Goal: Navigation & Orientation: Find specific page/section

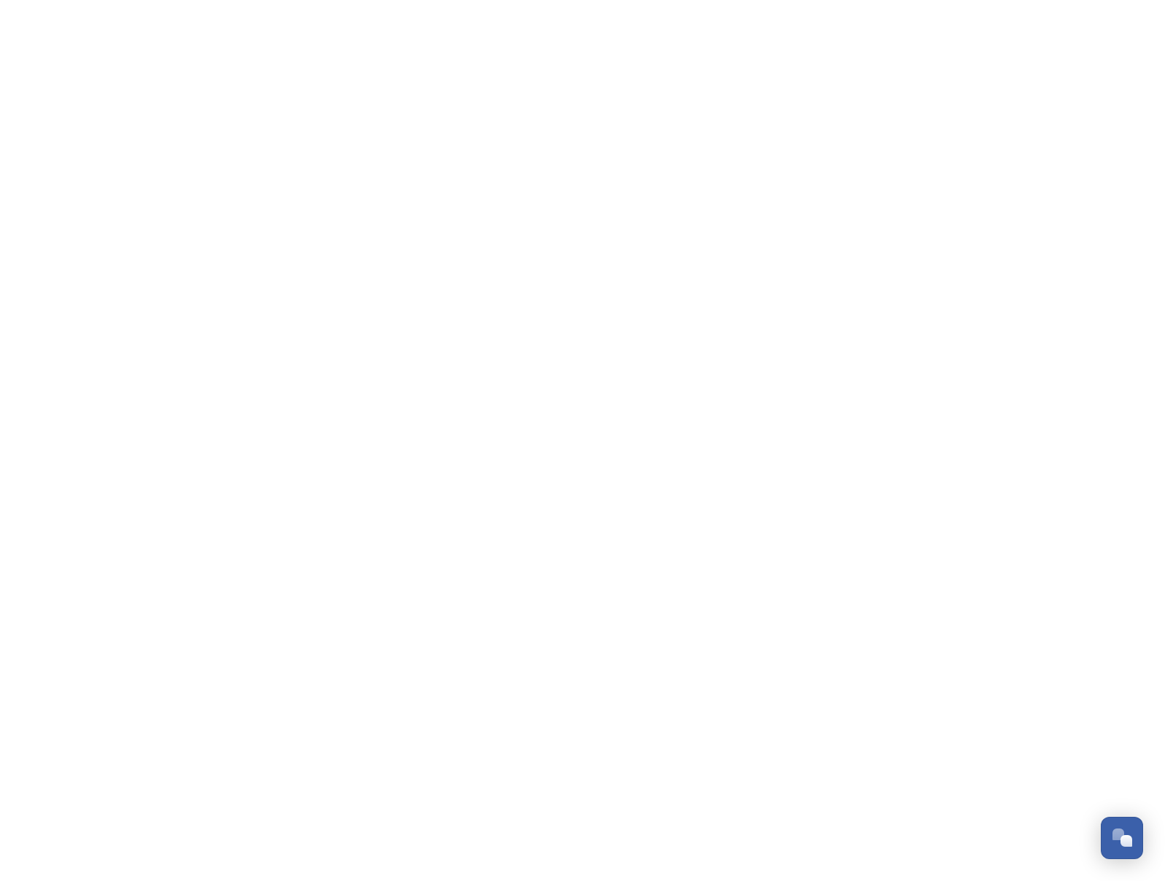
scroll to position [234, 0]
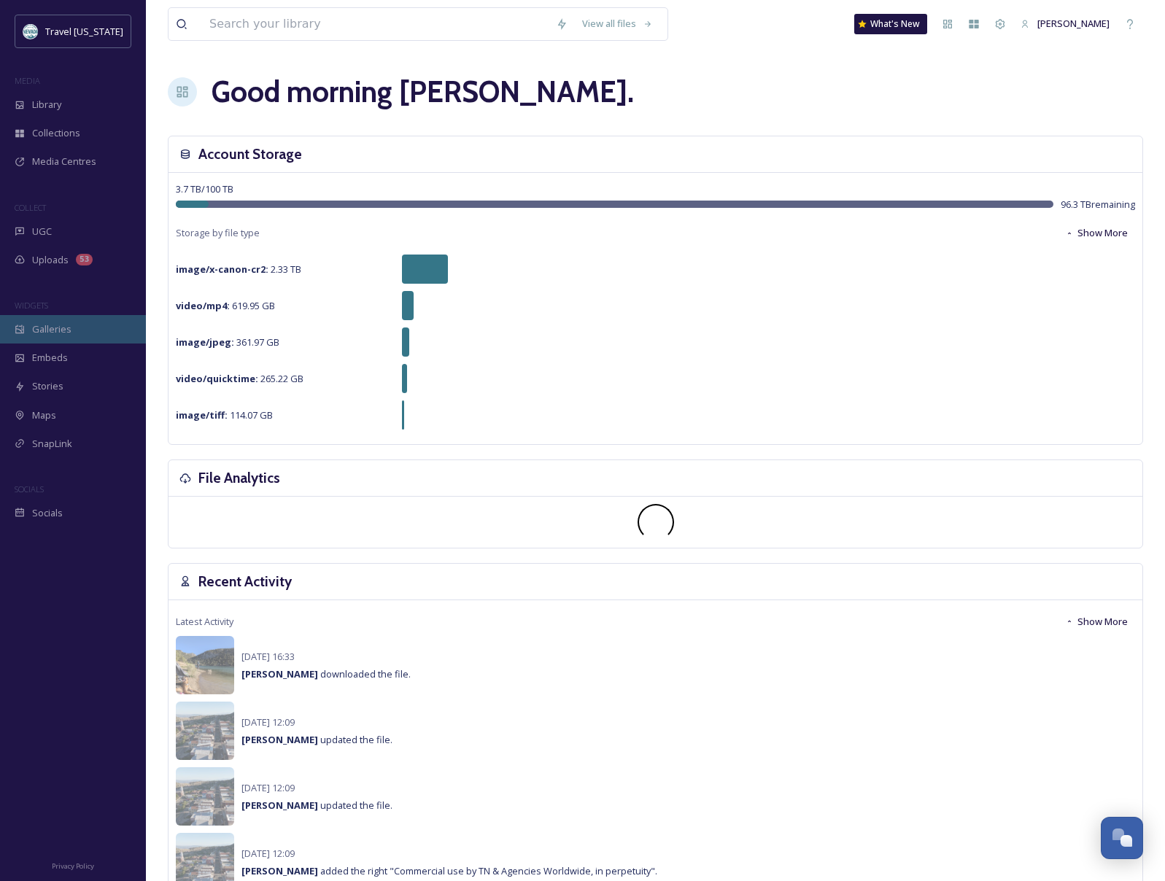
click at [46, 325] on span "Galleries" at bounding box center [51, 330] width 39 height 14
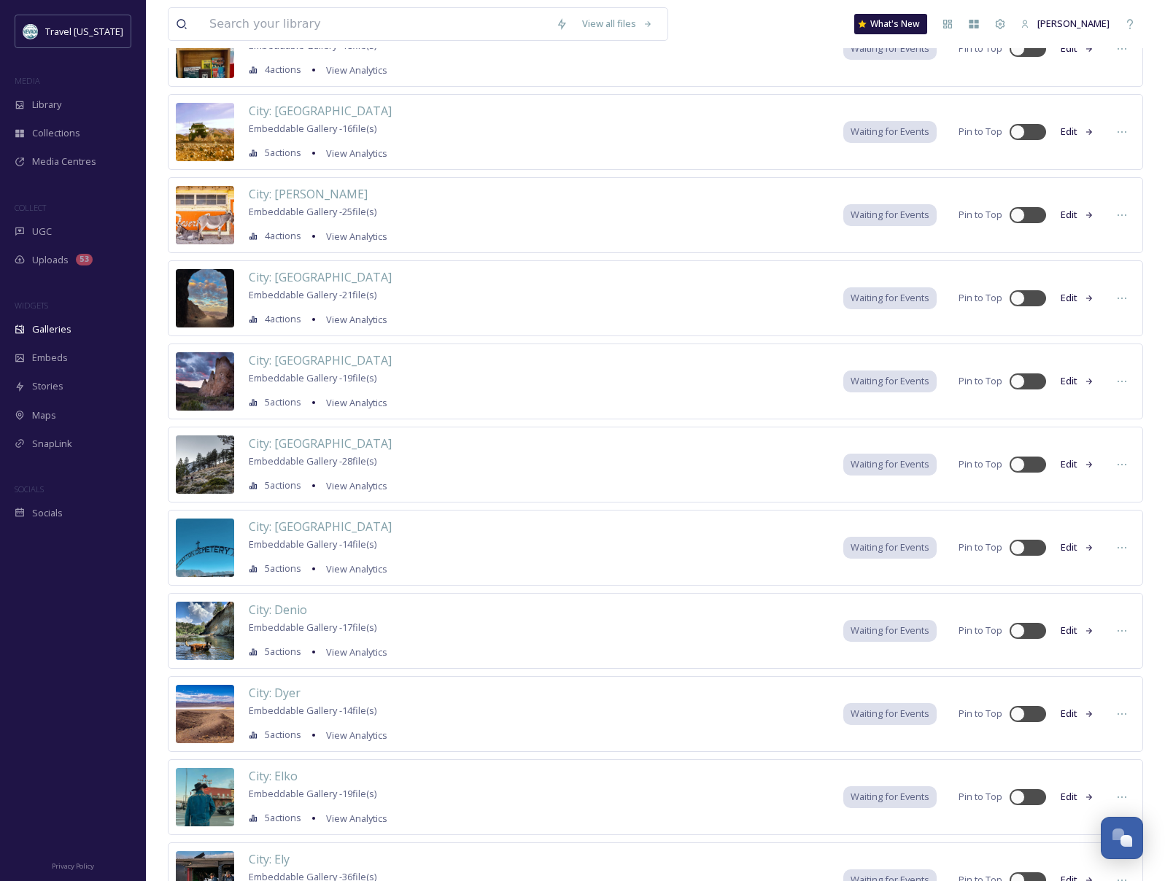
scroll to position [2951, 0]
click at [74, 94] on div "Library" at bounding box center [73, 104] width 146 height 28
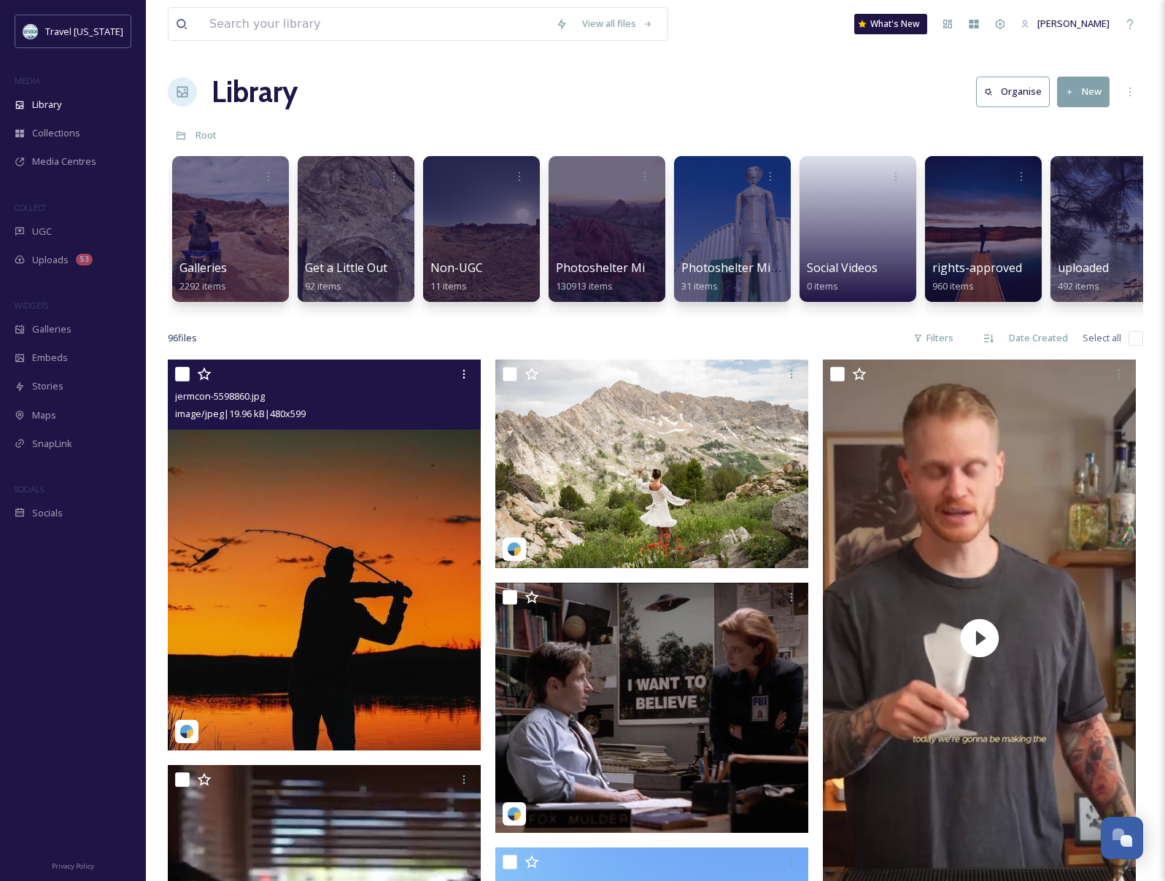
click at [288, 495] on img at bounding box center [324, 555] width 313 height 390
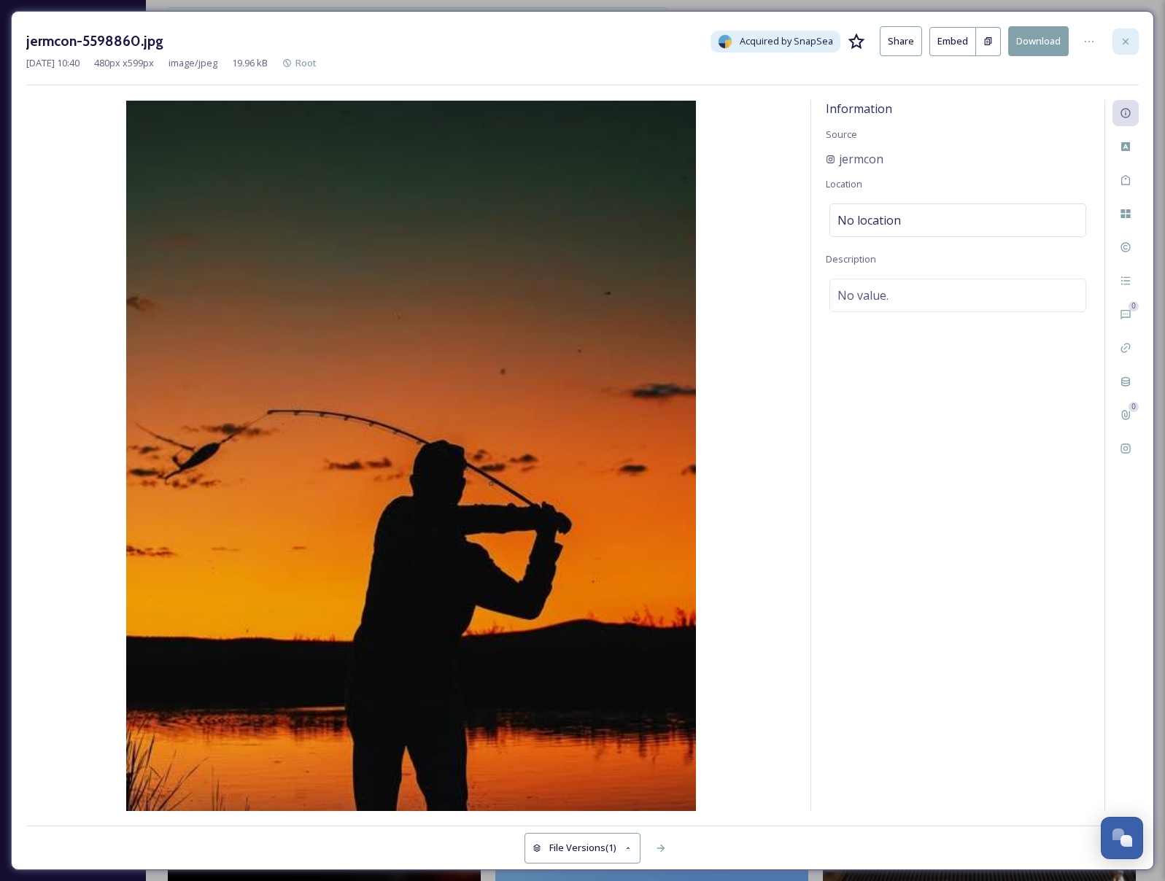
click at [1136, 39] on div at bounding box center [1126, 41] width 26 height 26
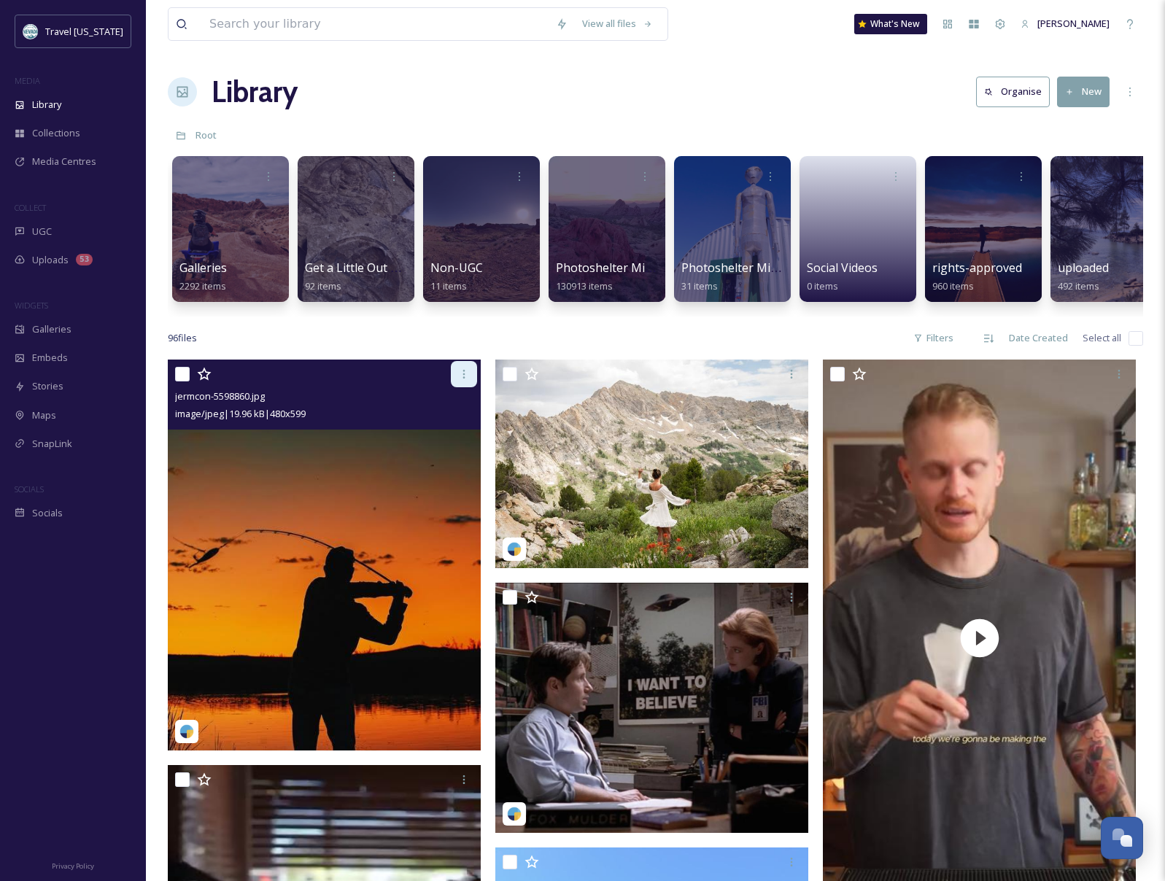
click at [470, 376] on div at bounding box center [464, 374] width 26 height 26
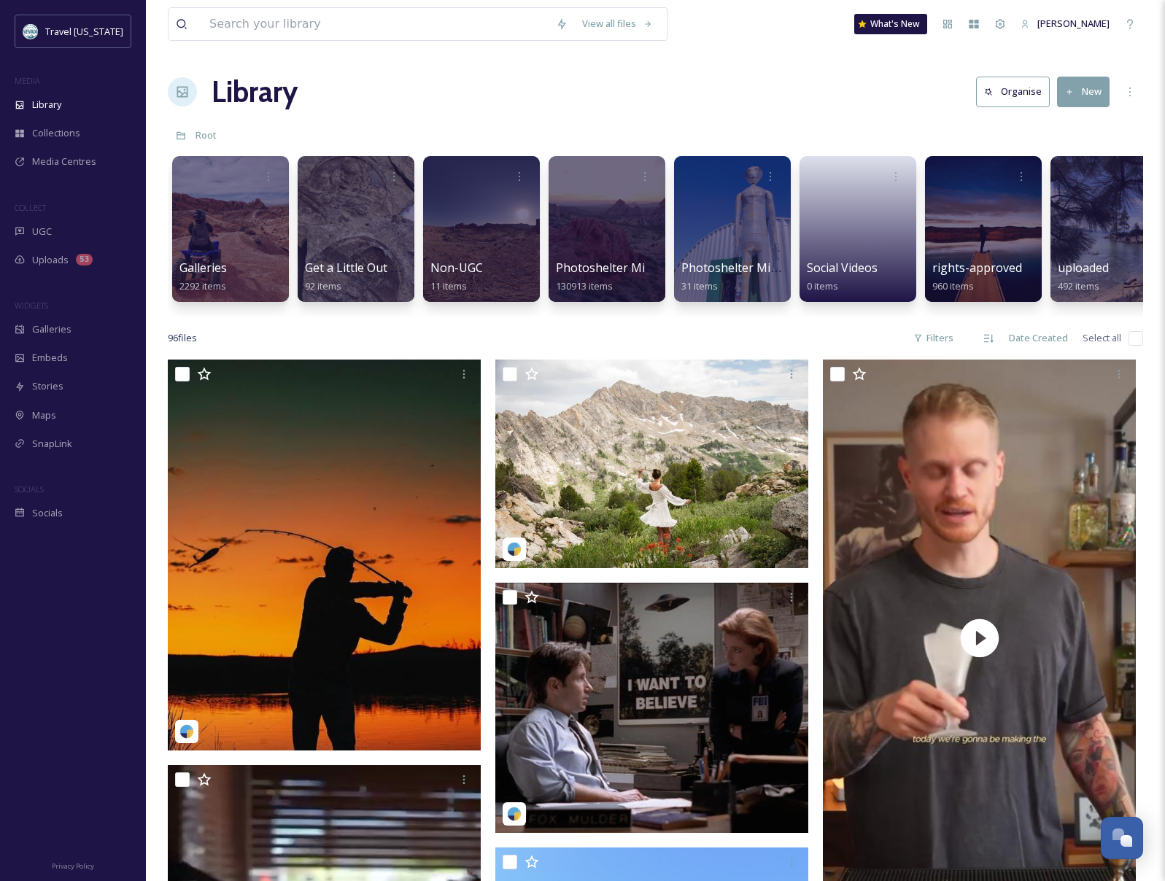
click at [58, 325] on span "Galleries" at bounding box center [51, 330] width 39 height 14
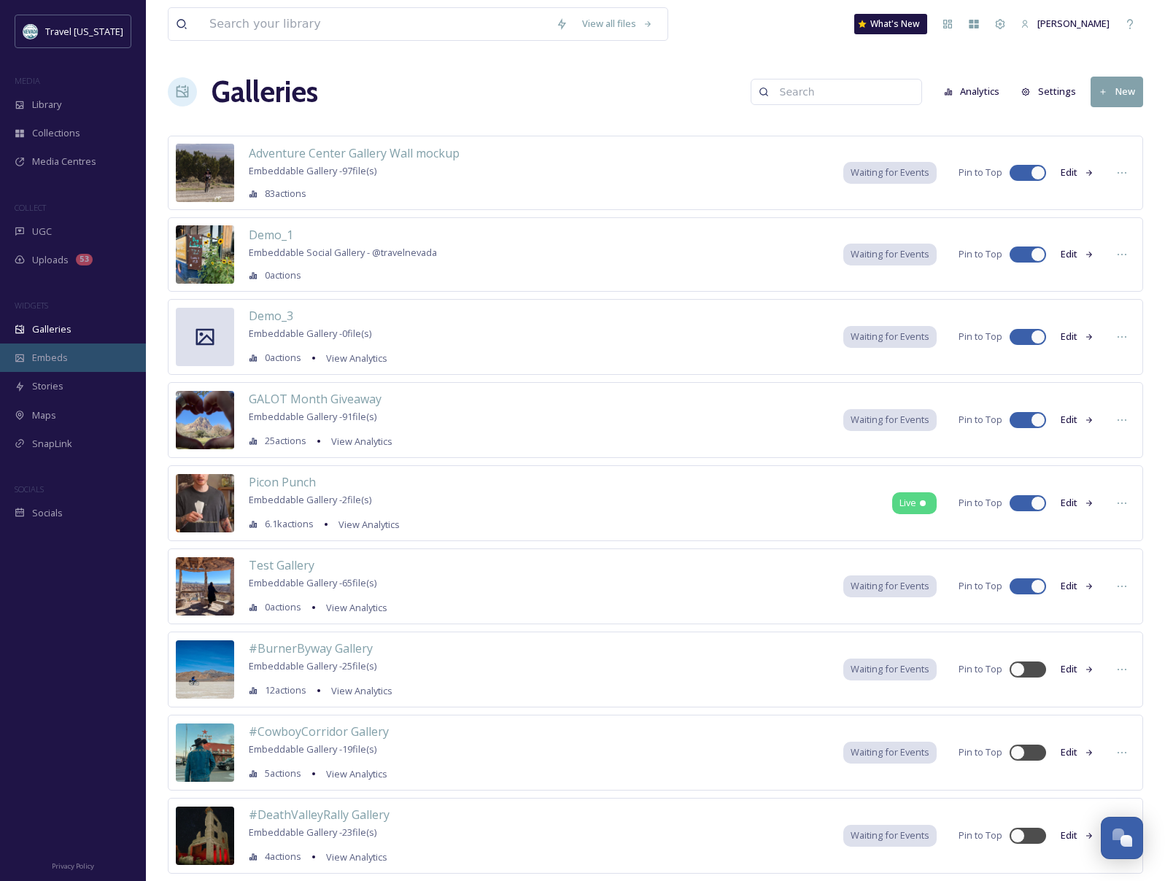
click at [75, 360] on div "Embeds" at bounding box center [73, 358] width 146 height 28
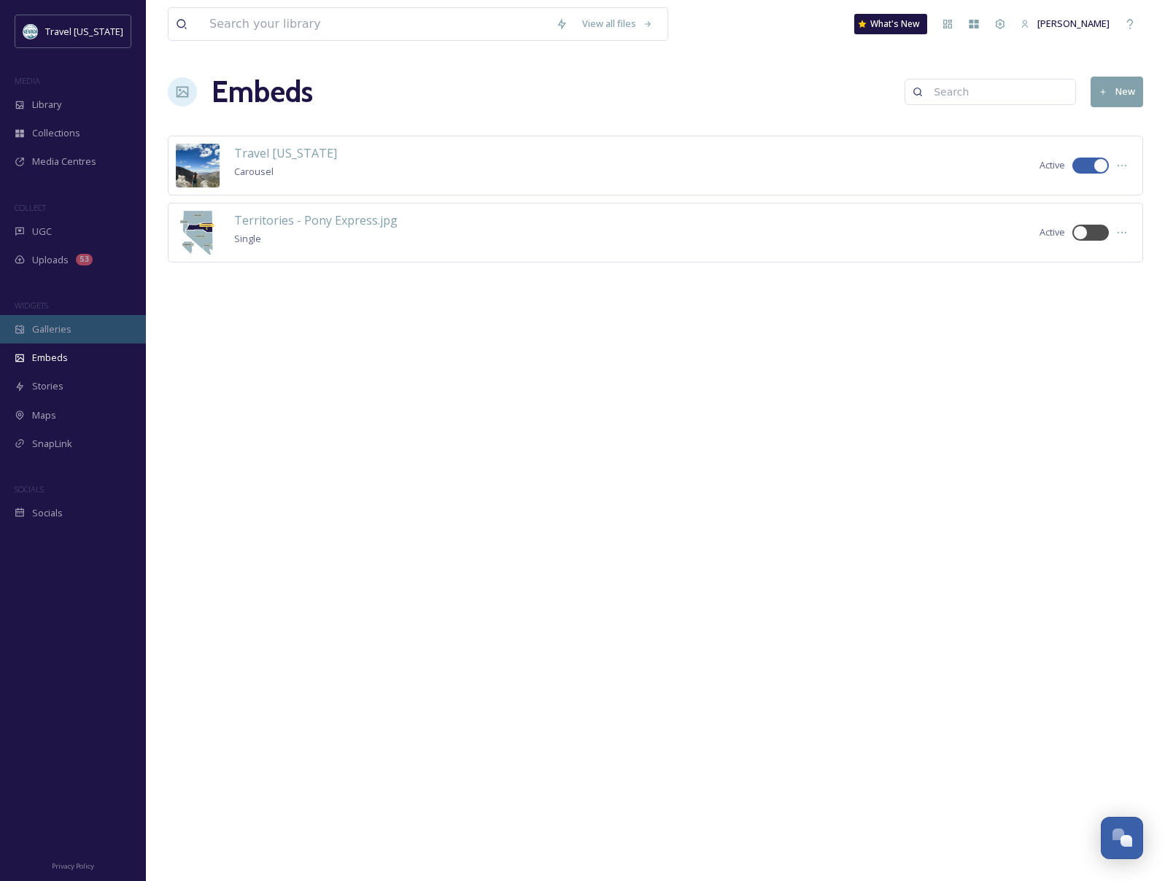
click at [53, 333] on span "Galleries" at bounding box center [51, 330] width 39 height 14
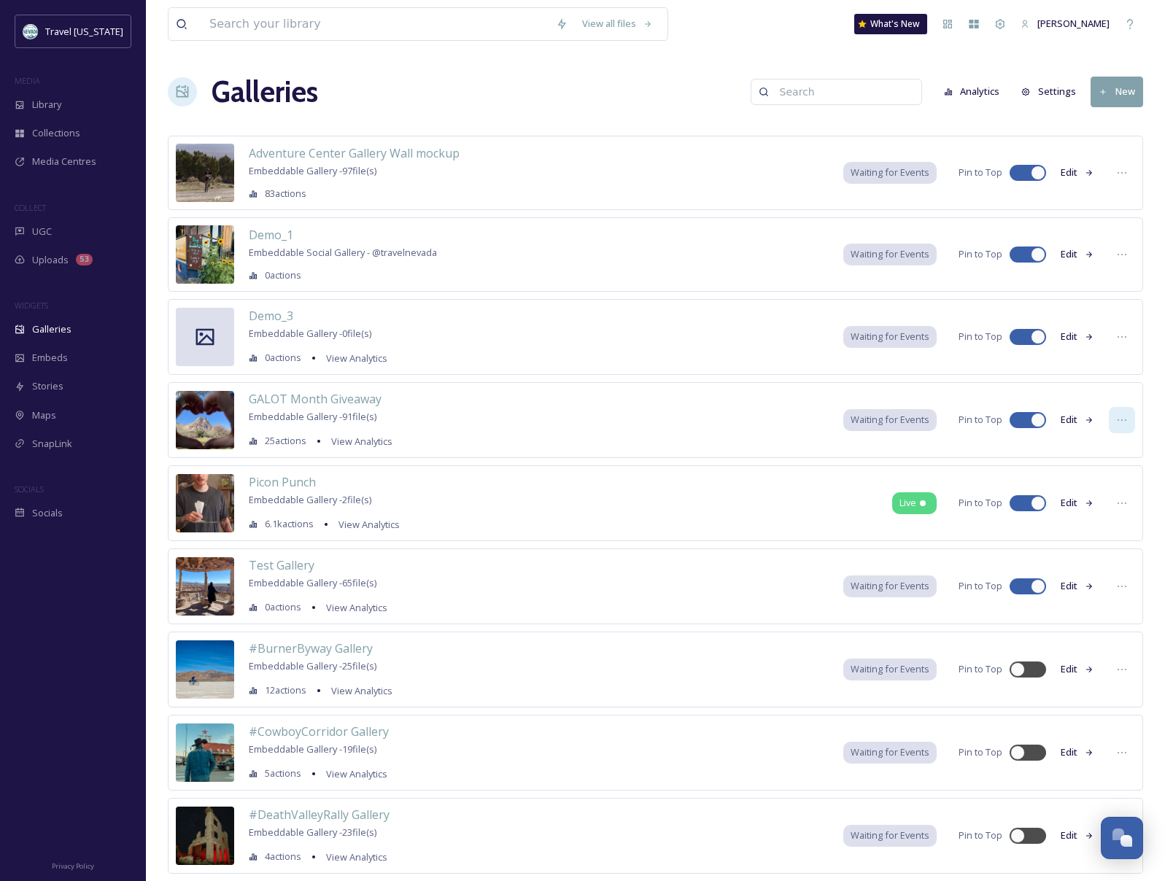
click at [1113, 425] on div at bounding box center [1122, 420] width 26 height 26
click at [1091, 419] on icon at bounding box center [1089, 420] width 7 height 6
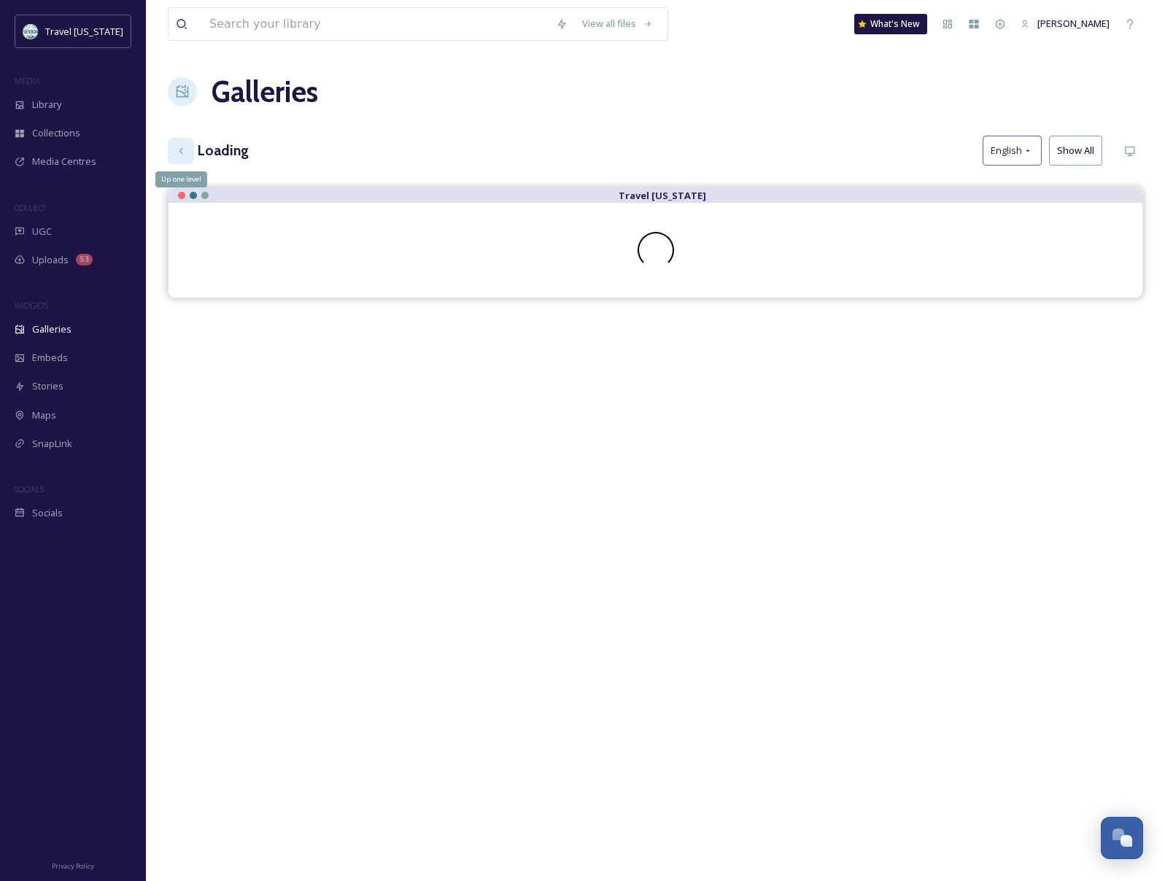
click at [175, 153] on icon at bounding box center [181, 151] width 12 height 12
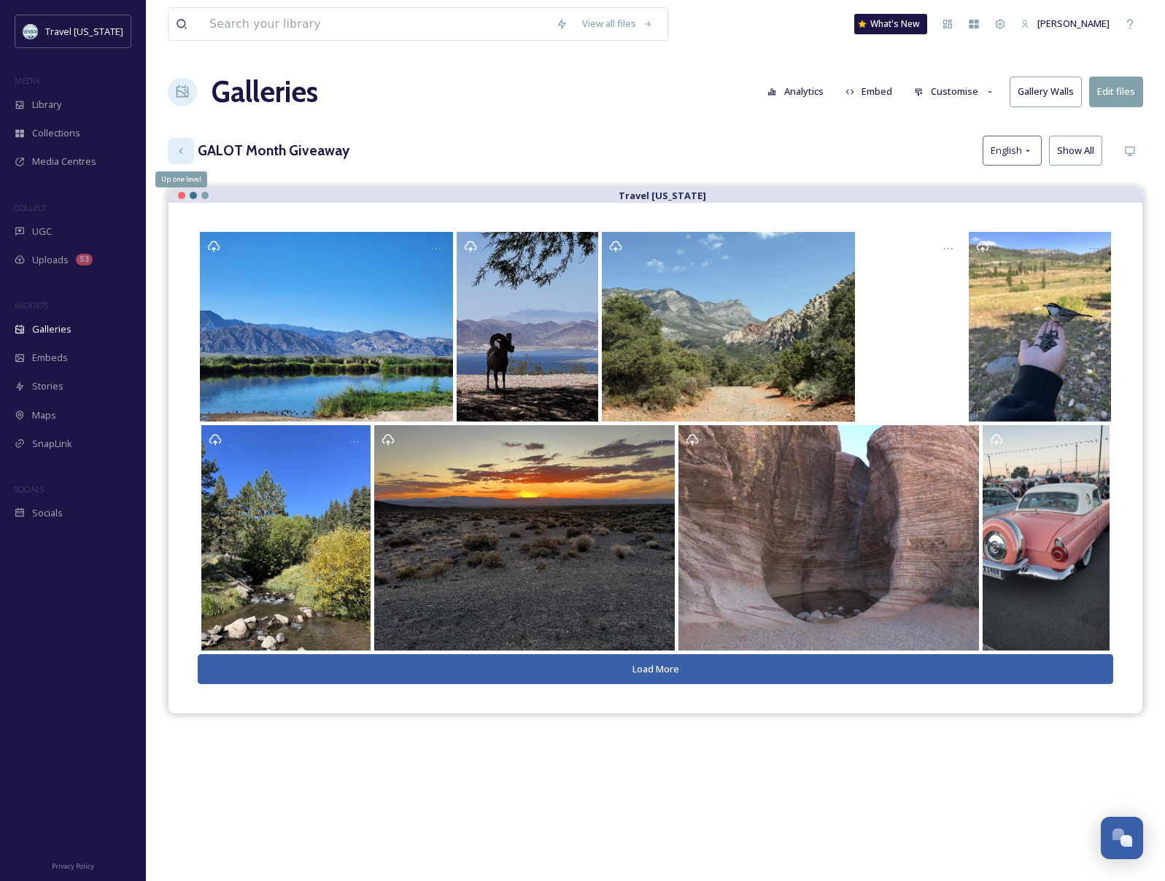
click at [174, 148] on div "Up one level" at bounding box center [181, 151] width 26 height 26
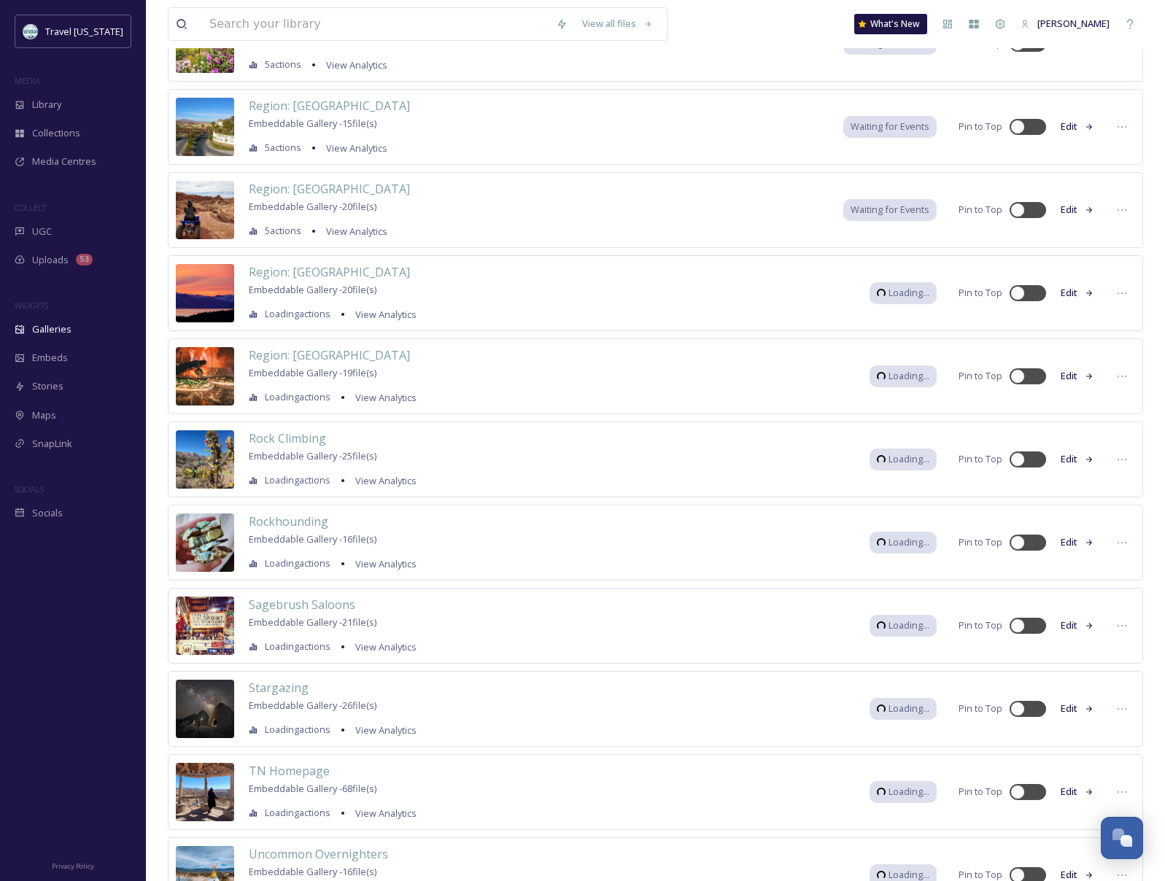
scroll to position [8355, 0]
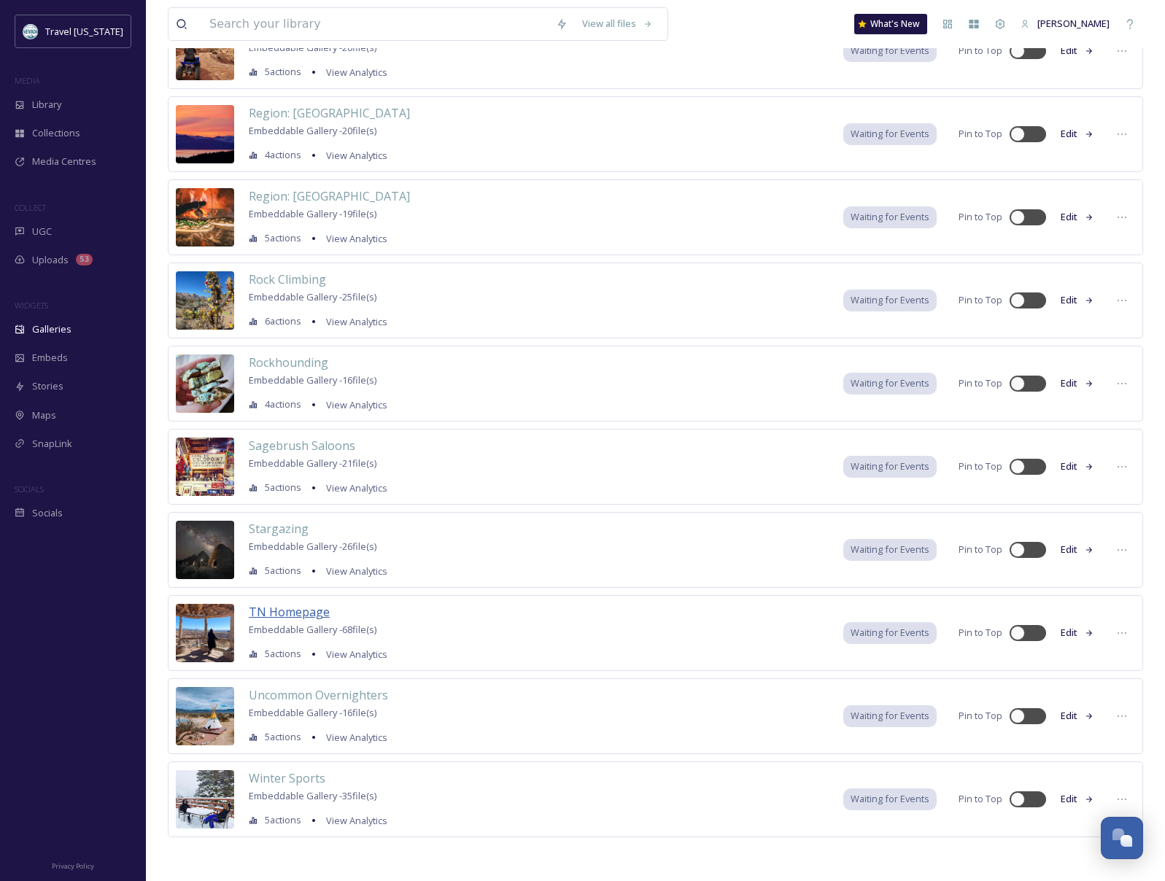
drag, startPoint x: 287, startPoint y: 614, endPoint x: 295, endPoint y: 611, distance: 7.6
click at [287, 614] on span "TN Homepage" at bounding box center [289, 612] width 81 height 16
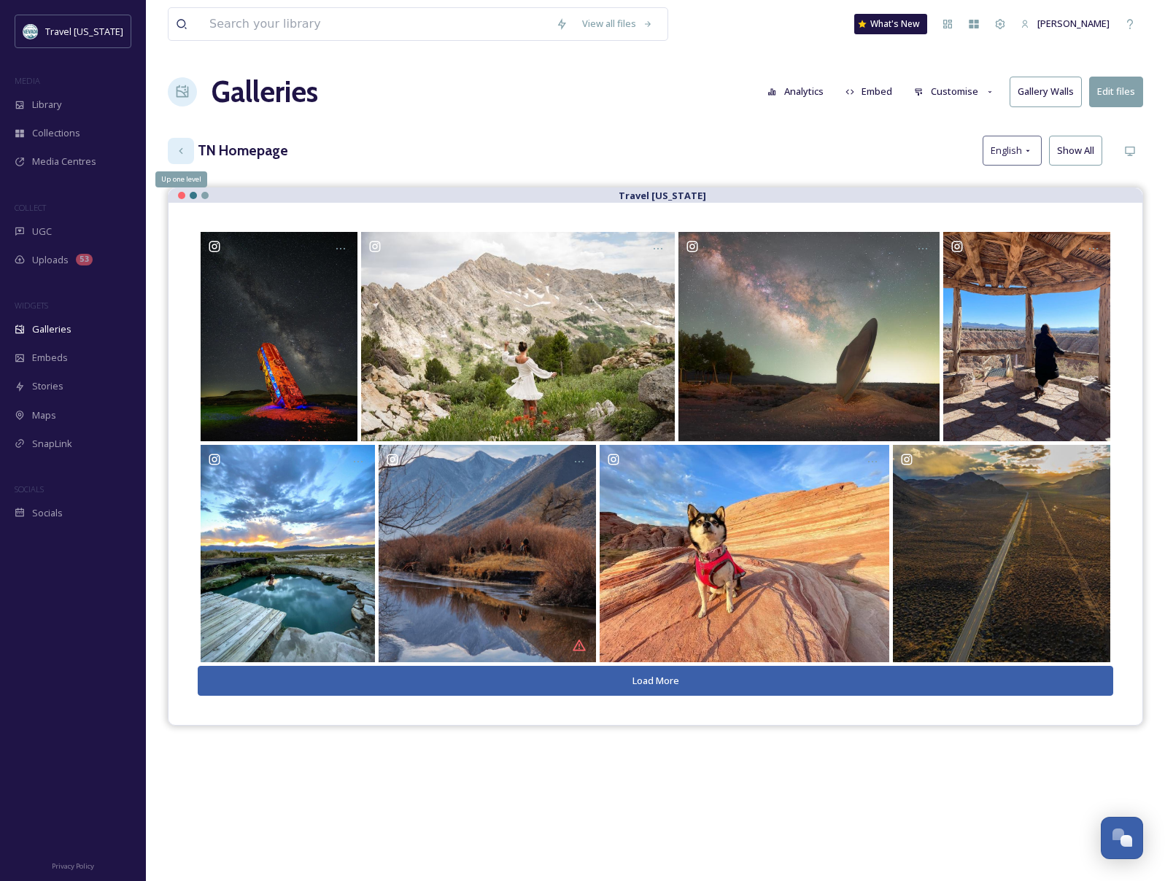
click at [180, 150] on icon at bounding box center [181, 150] width 4 height 6
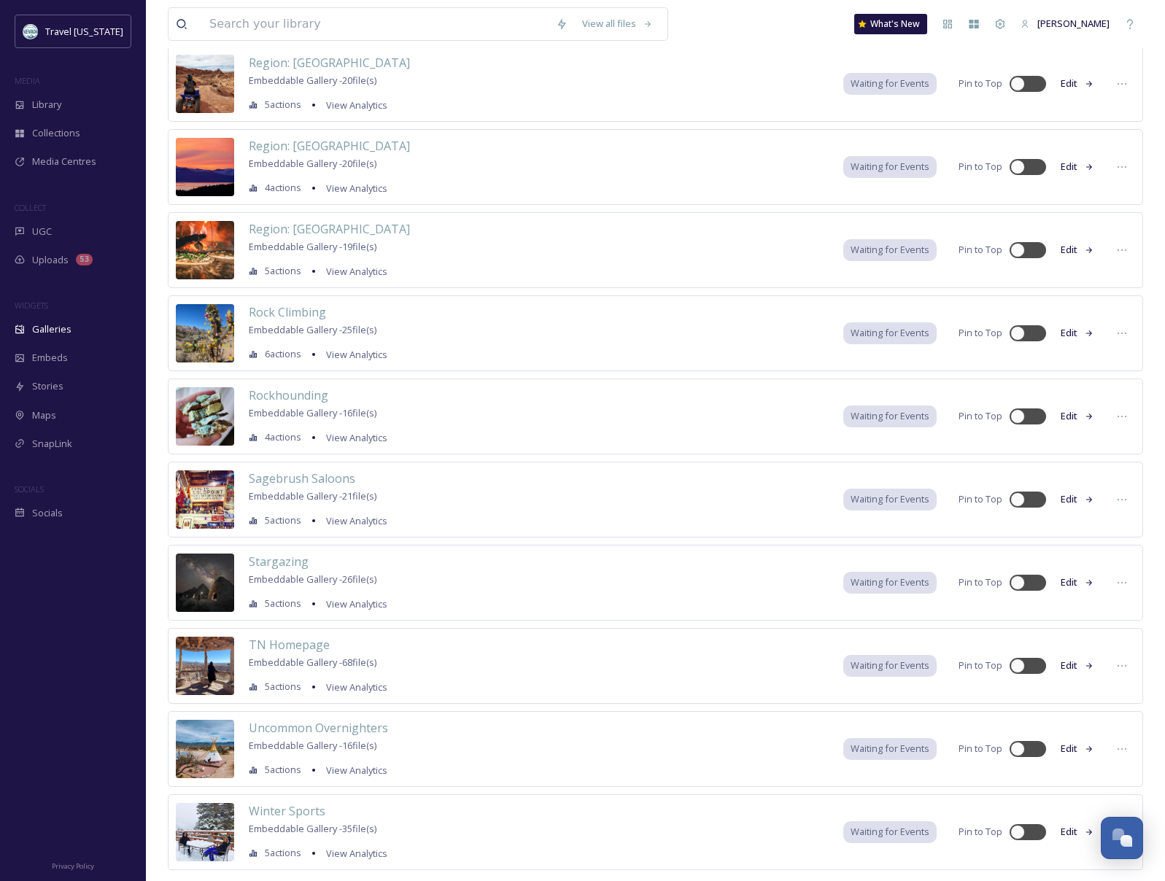
scroll to position [8355, 0]
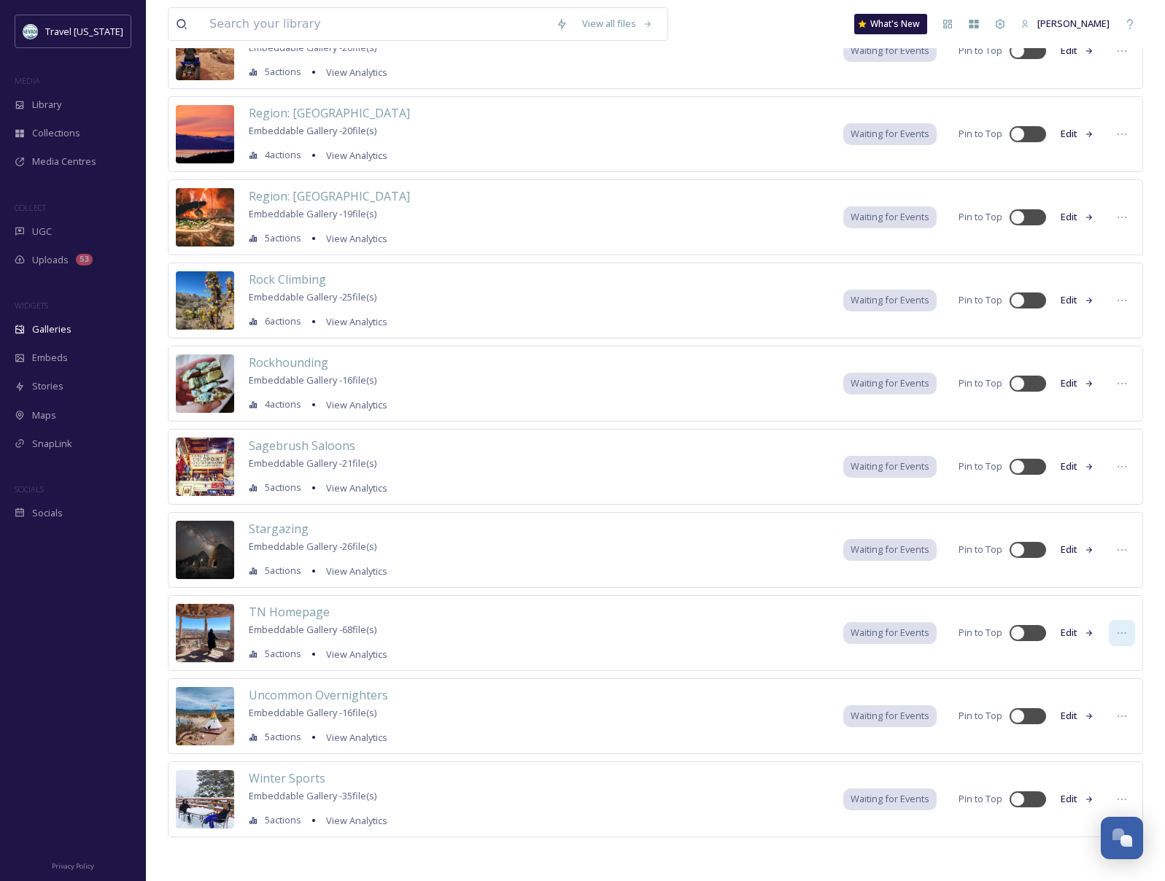
click at [1113, 636] on div at bounding box center [1122, 633] width 26 height 26
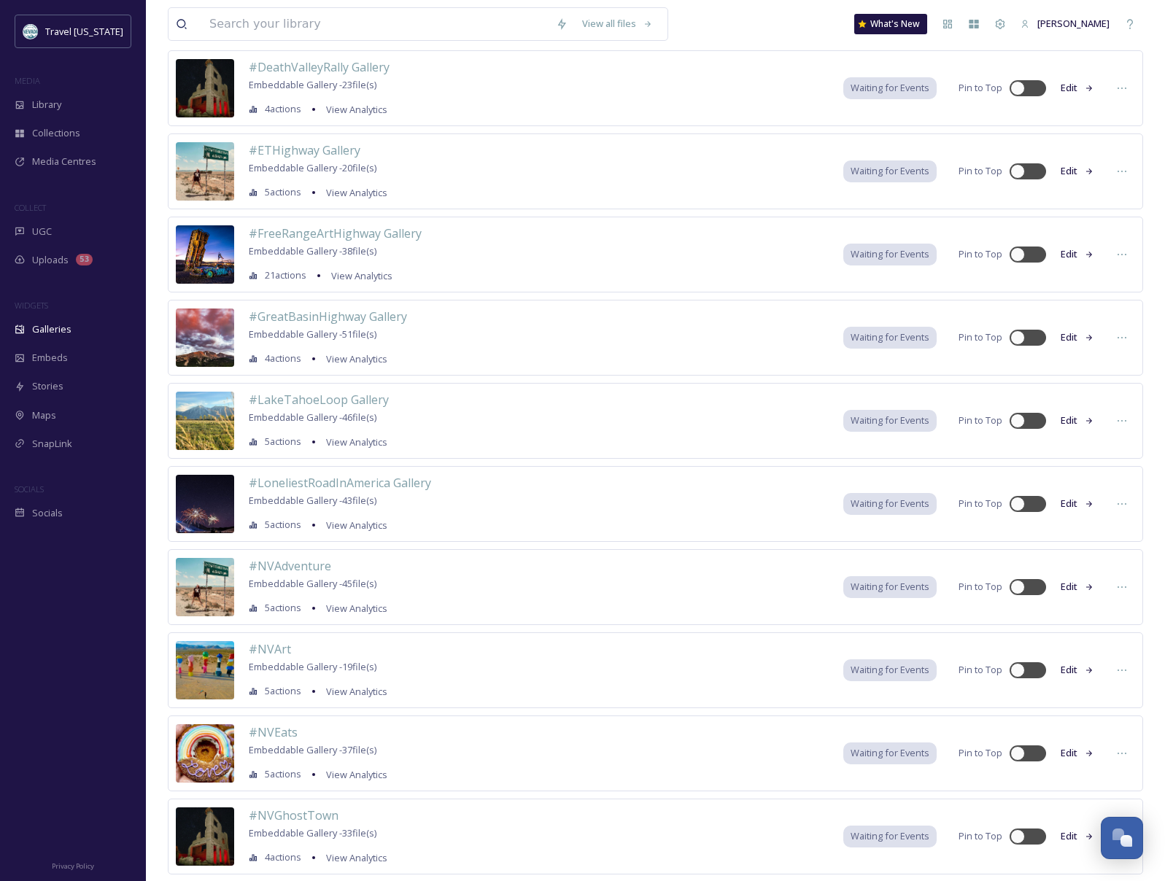
scroll to position [0, 0]
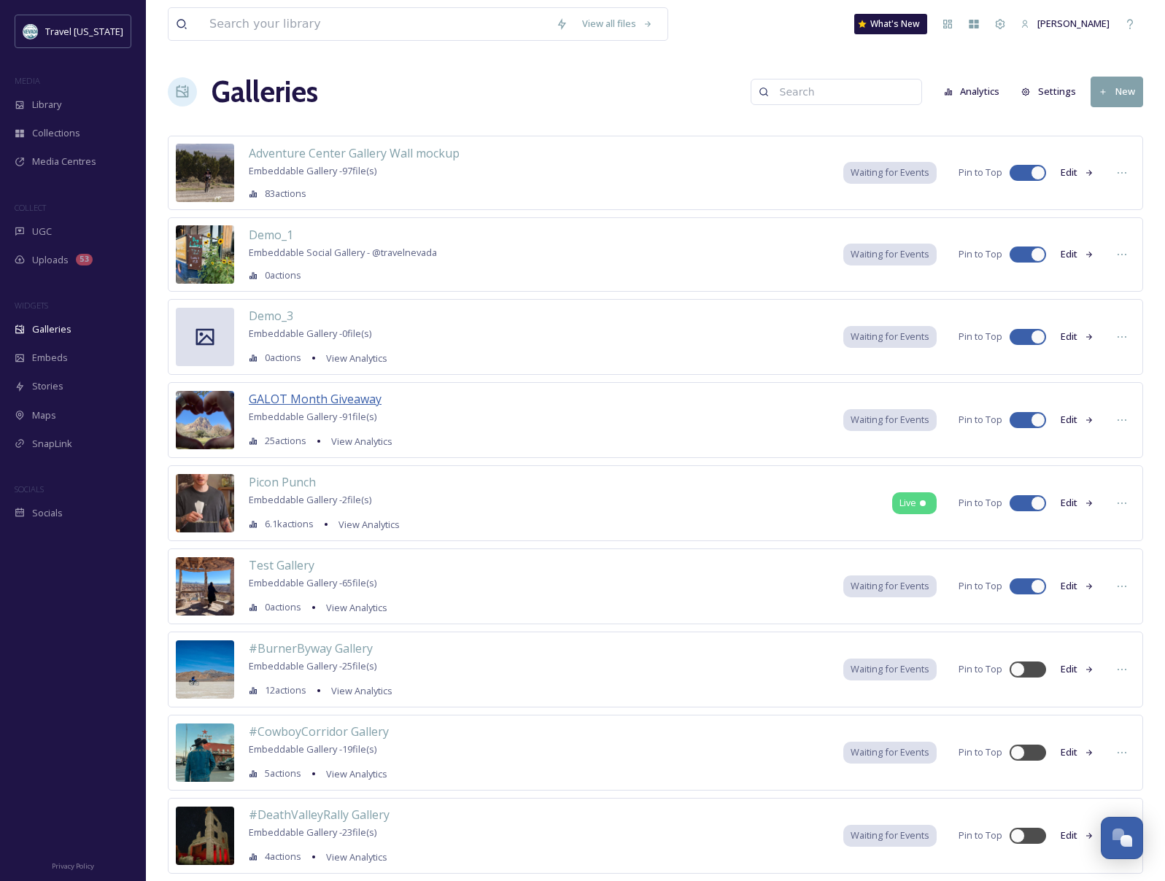
click at [336, 395] on span "GALOT Month Giveaway" at bounding box center [315, 399] width 133 height 16
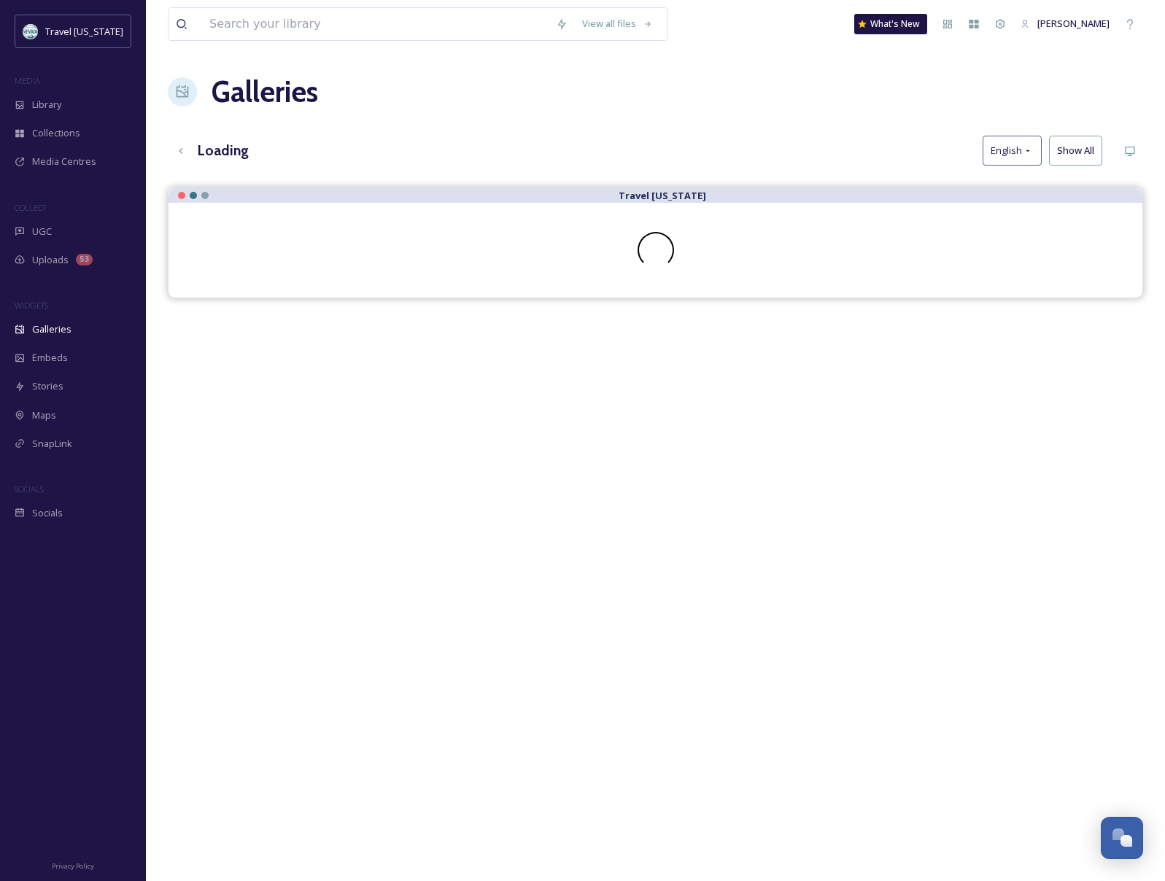
scroll to position [1, 0]
